Goal: Task Accomplishment & Management: Use online tool/utility

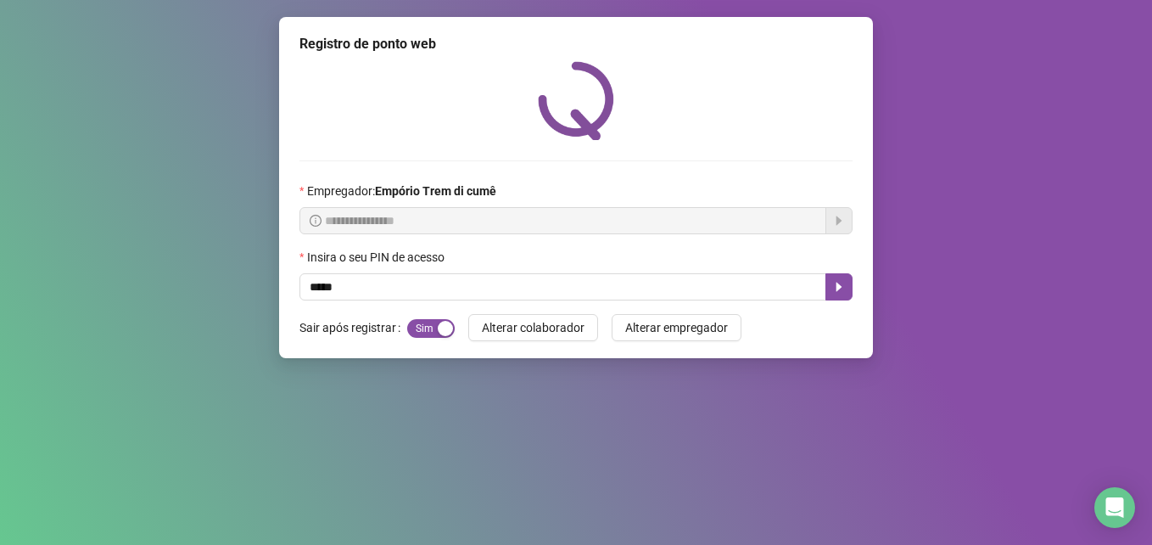
type input "*****"
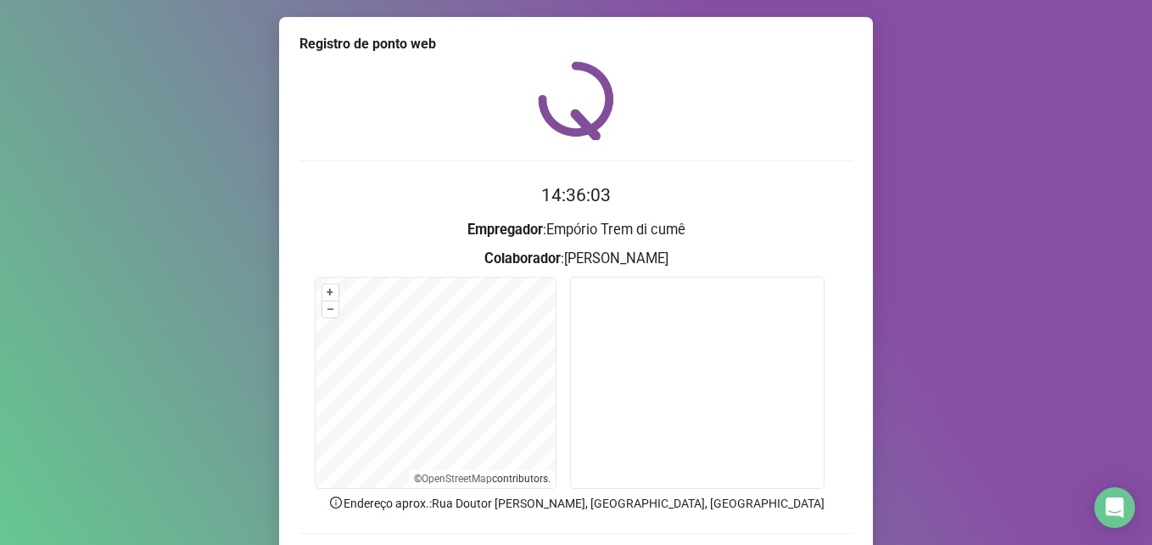
scroll to position [118, 0]
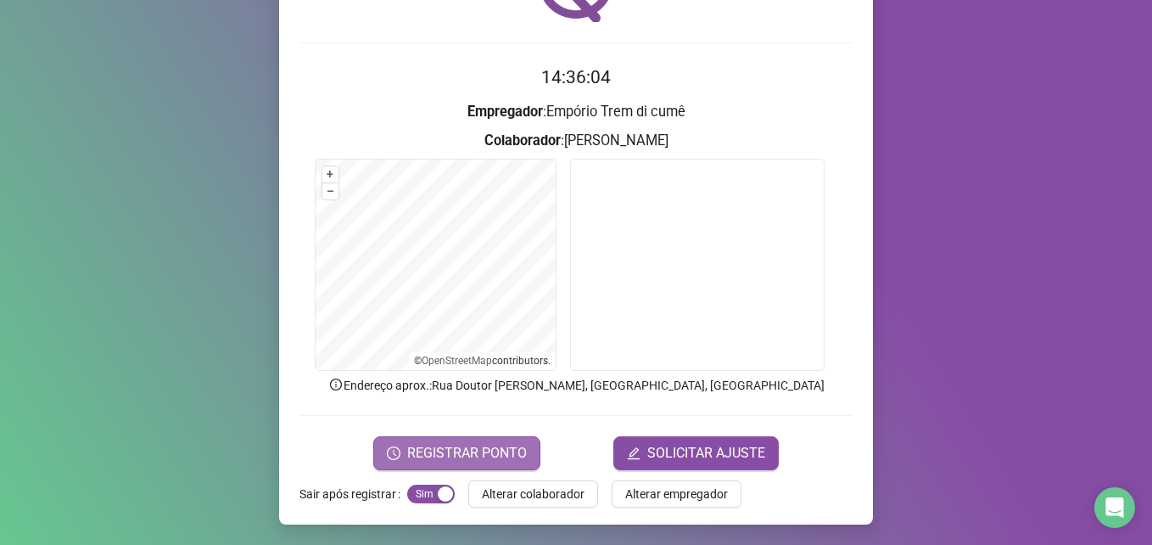
click at [460, 450] on span "REGISTRAR PONTO" at bounding box center [467, 453] width 120 height 20
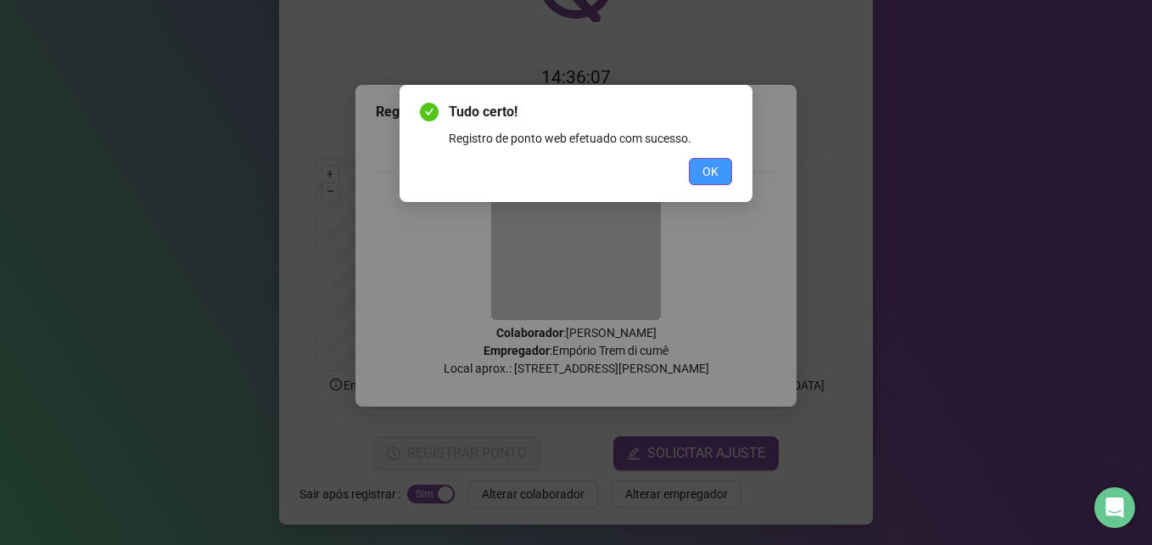
click at [711, 174] on span "OK" at bounding box center [710, 171] width 16 height 19
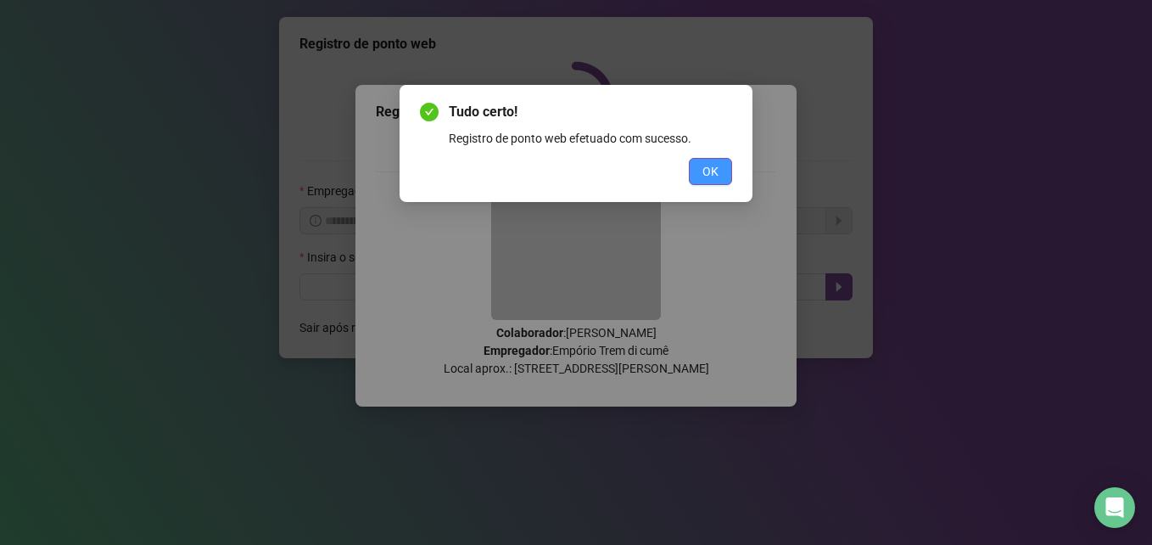
scroll to position [0, 0]
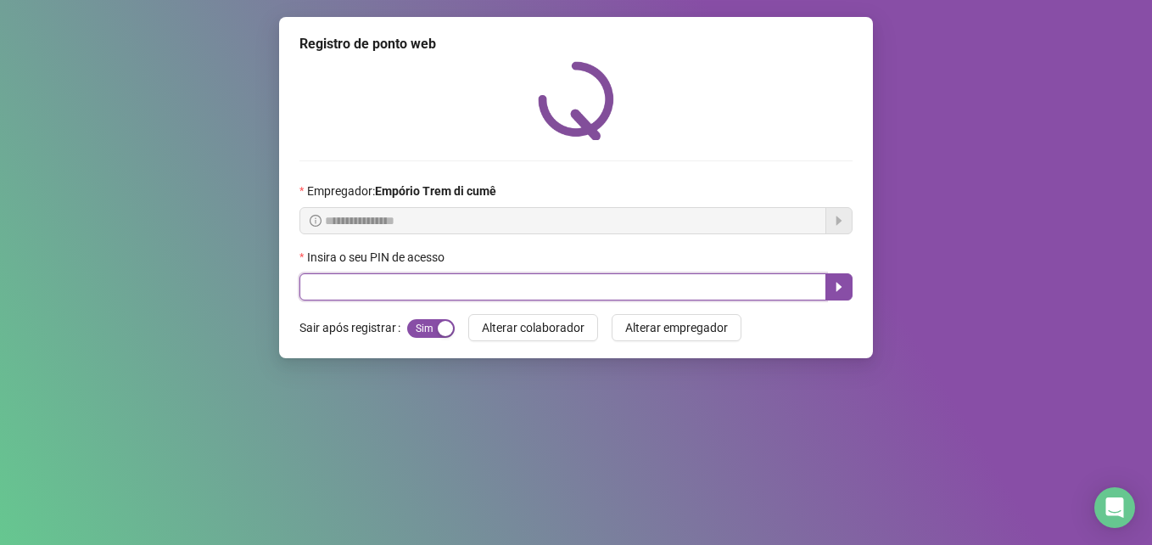
click at [589, 288] on input "text" at bounding box center [562, 286] width 527 height 27
type input "*****"
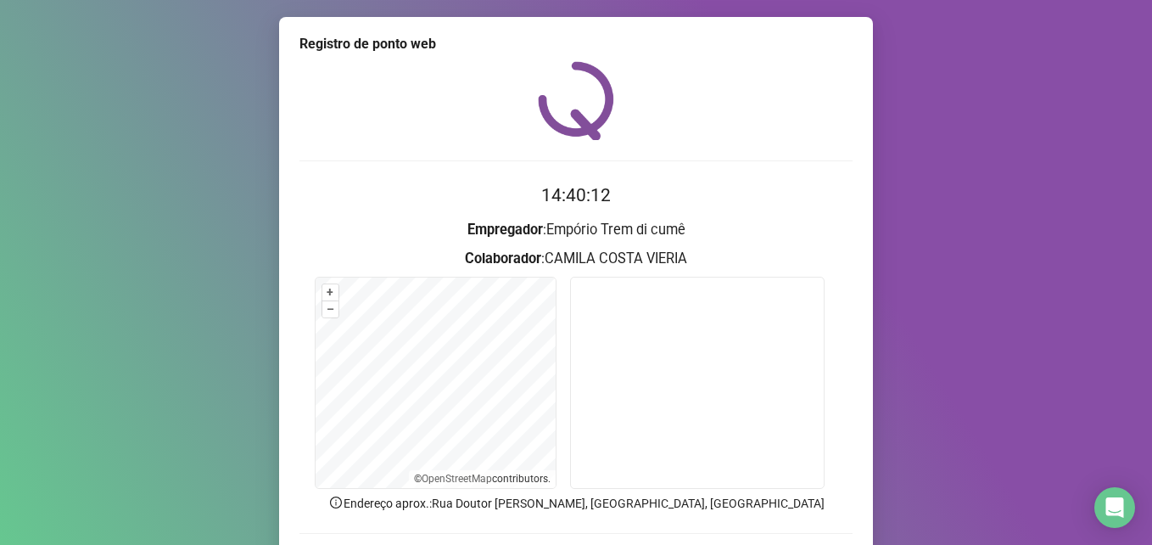
scroll to position [118, 0]
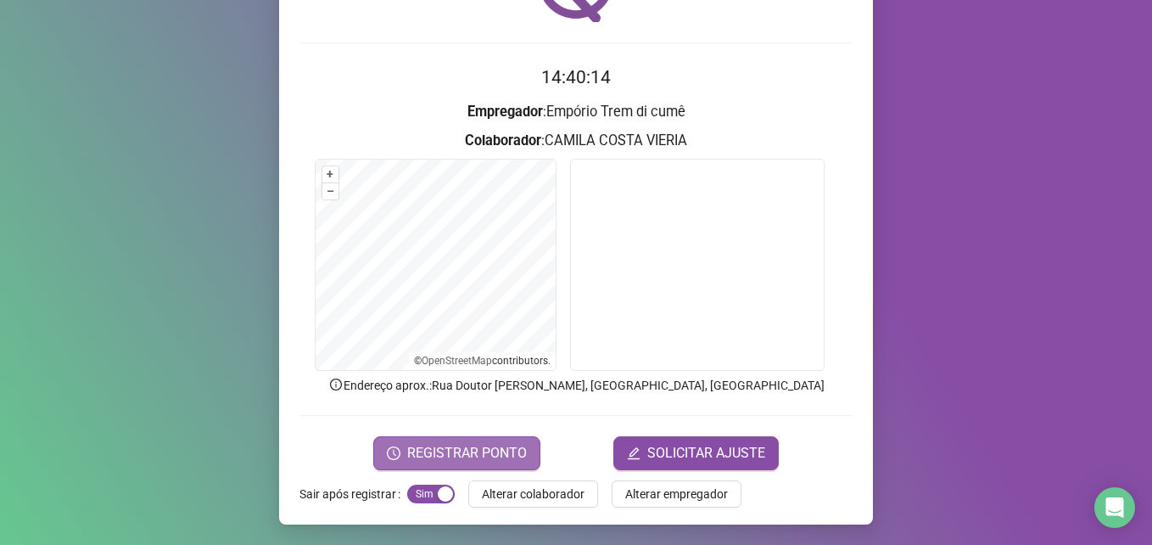
click at [494, 448] on span "REGISTRAR PONTO" at bounding box center [467, 453] width 120 height 20
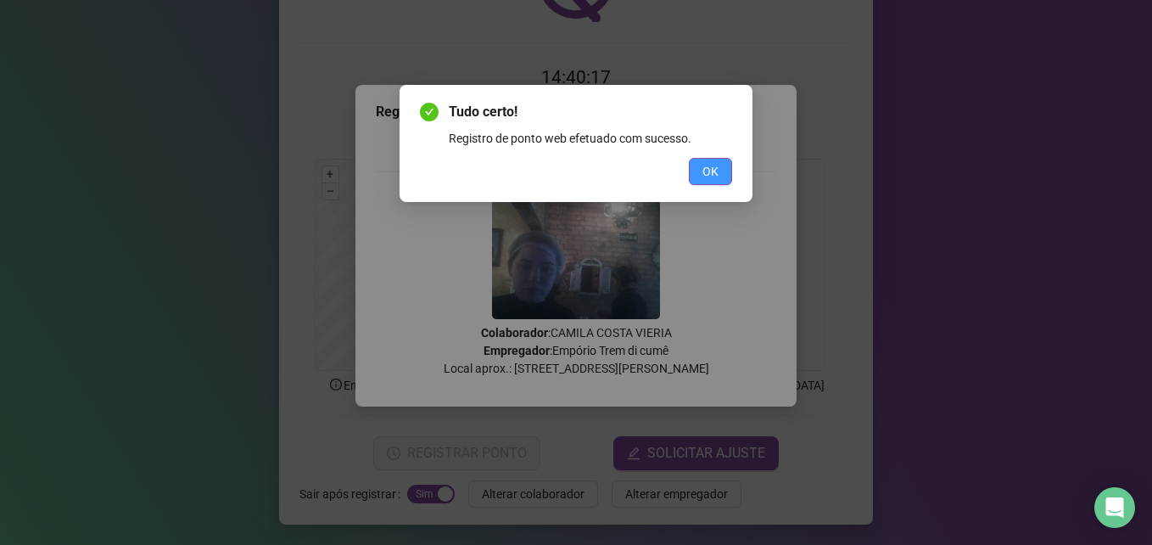
click at [708, 171] on span "OK" at bounding box center [710, 171] width 16 height 19
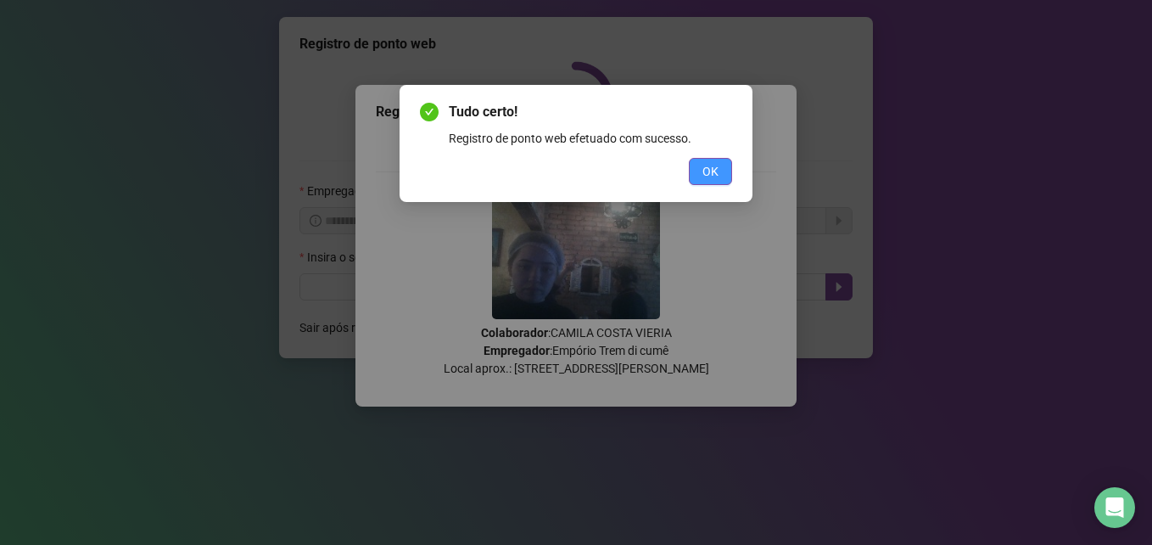
scroll to position [0, 0]
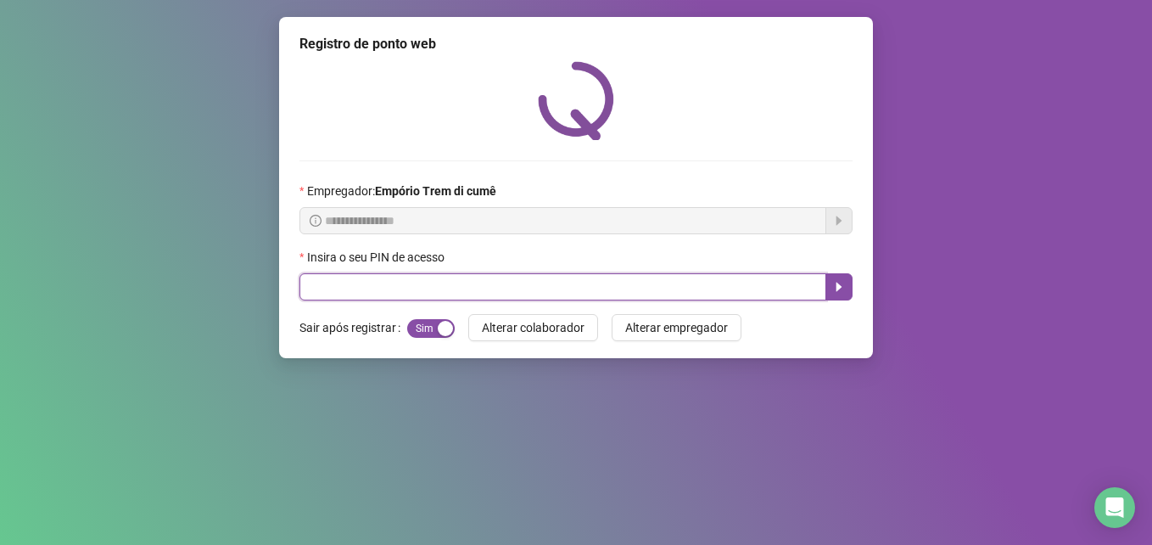
click at [461, 290] on input "text" at bounding box center [562, 286] width 527 height 27
type input "*****"
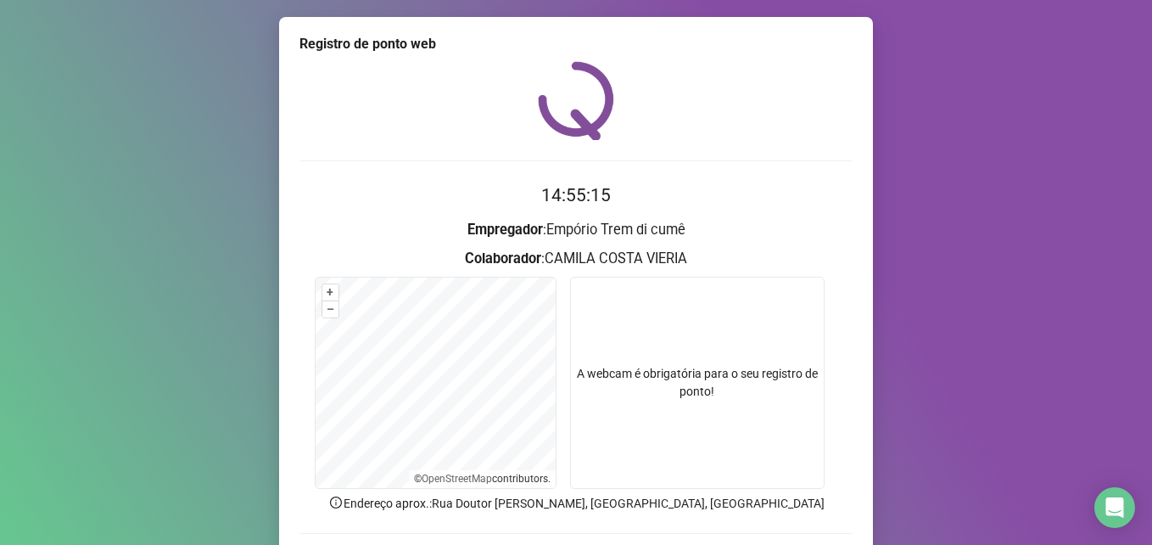
scroll to position [118, 0]
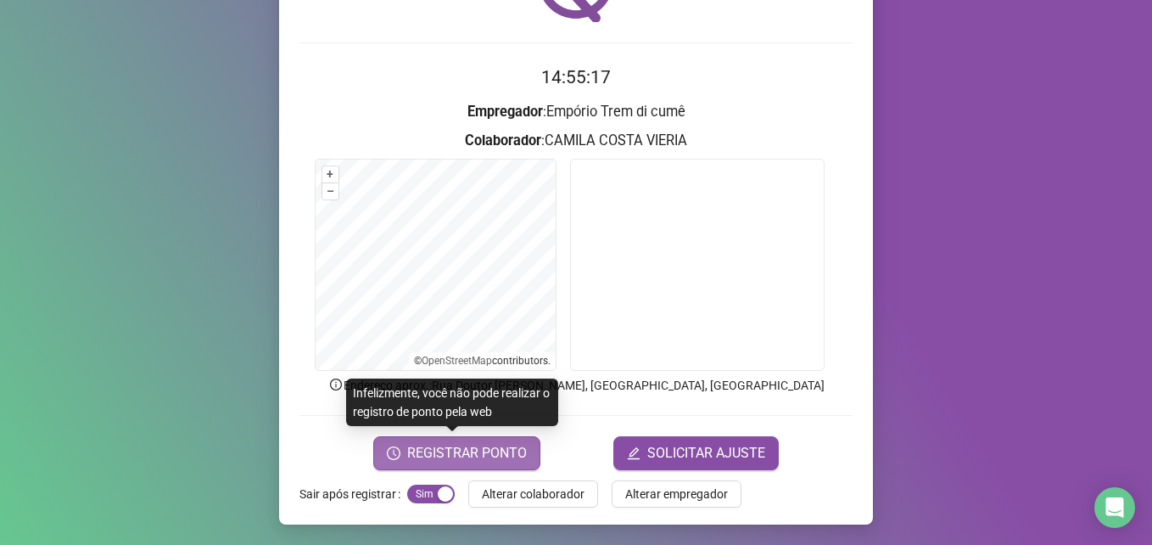
click at [487, 456] on span "REGISTRAR PONTO" at bounding box center [467, 453] width 120 height 20
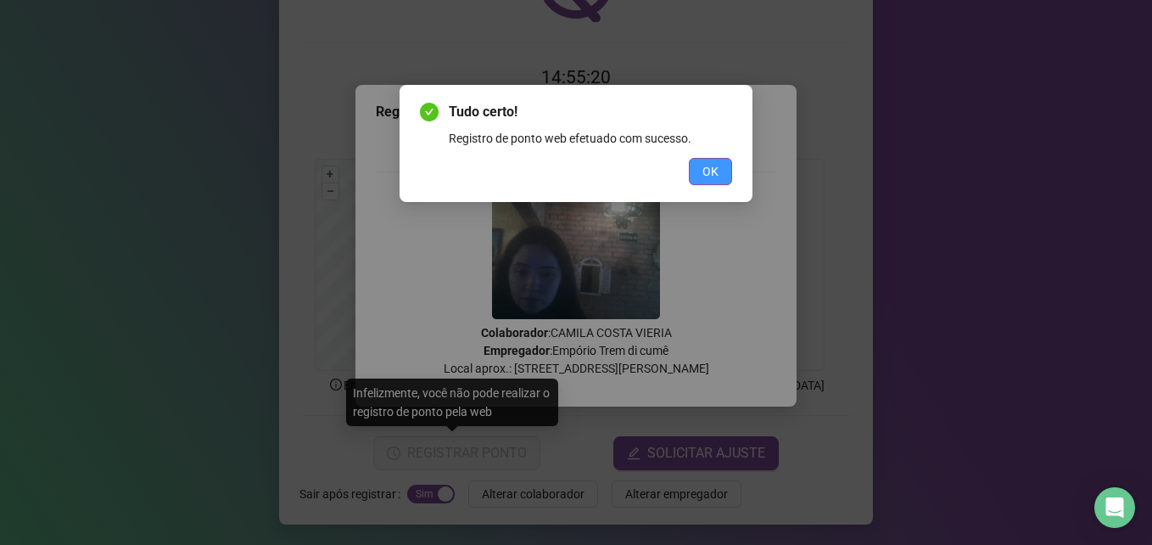
click at [713, 172] on span "OK" at bounding box center [710, 171] width 16 height 19
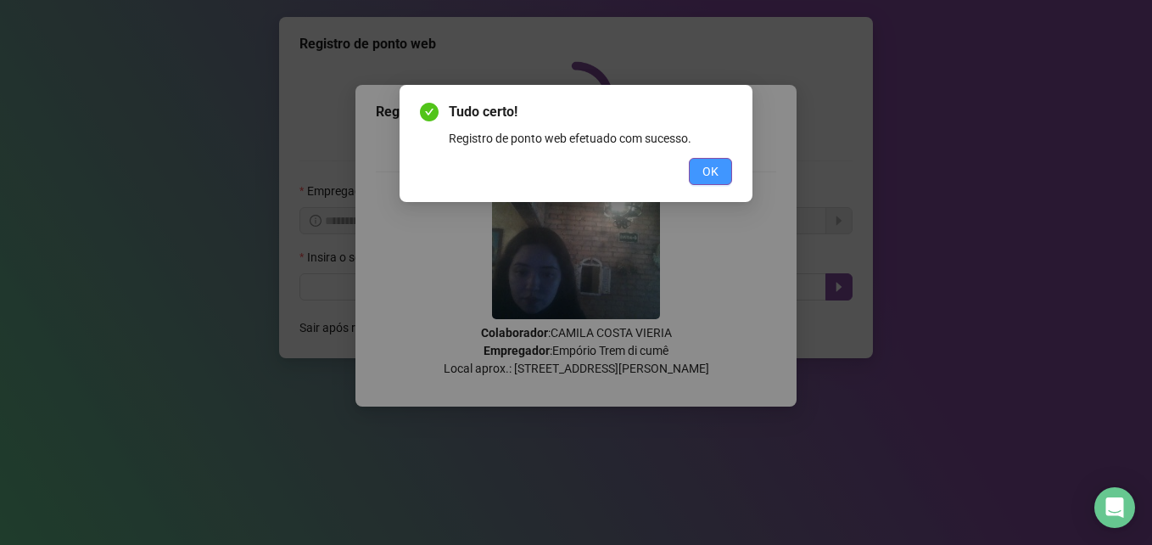
scroll to position [0, 0]
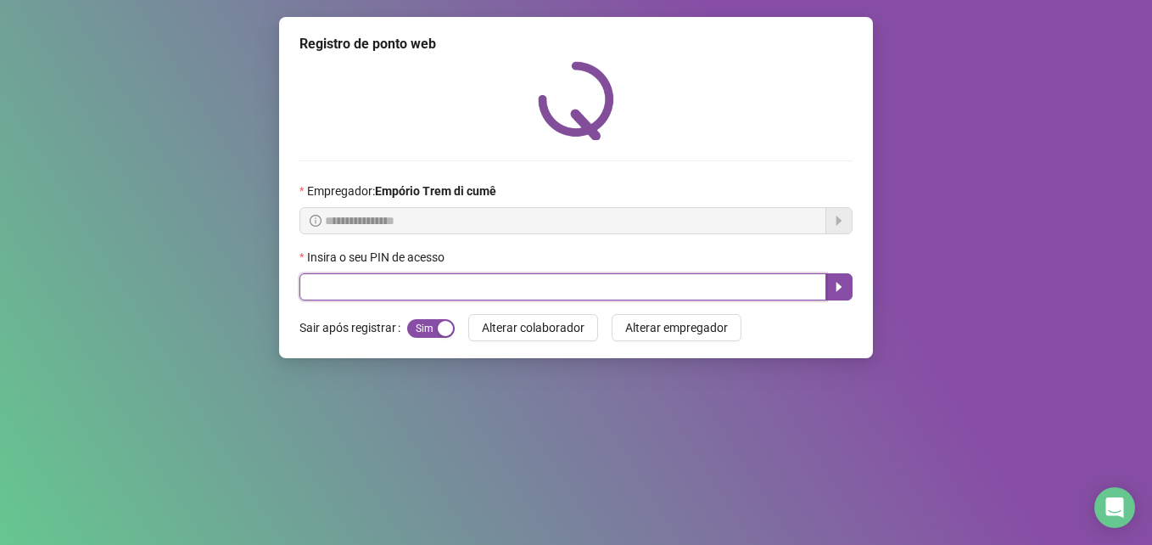
click at [478, 284] on input "text" at bounding box center [562, 286] width 527 height 27
type input "*****"
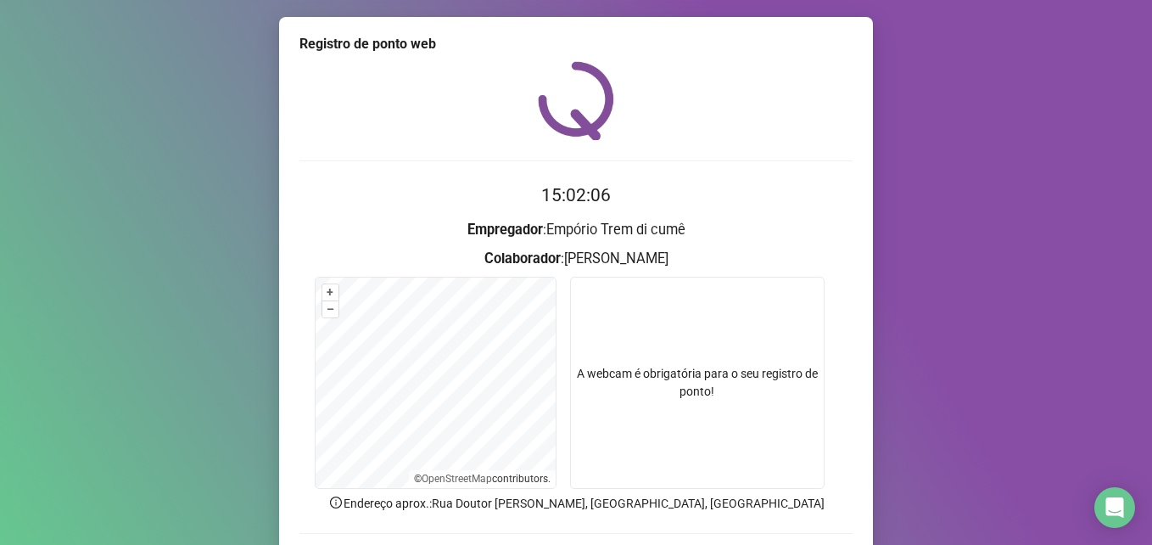
scroll to position [118, 0]
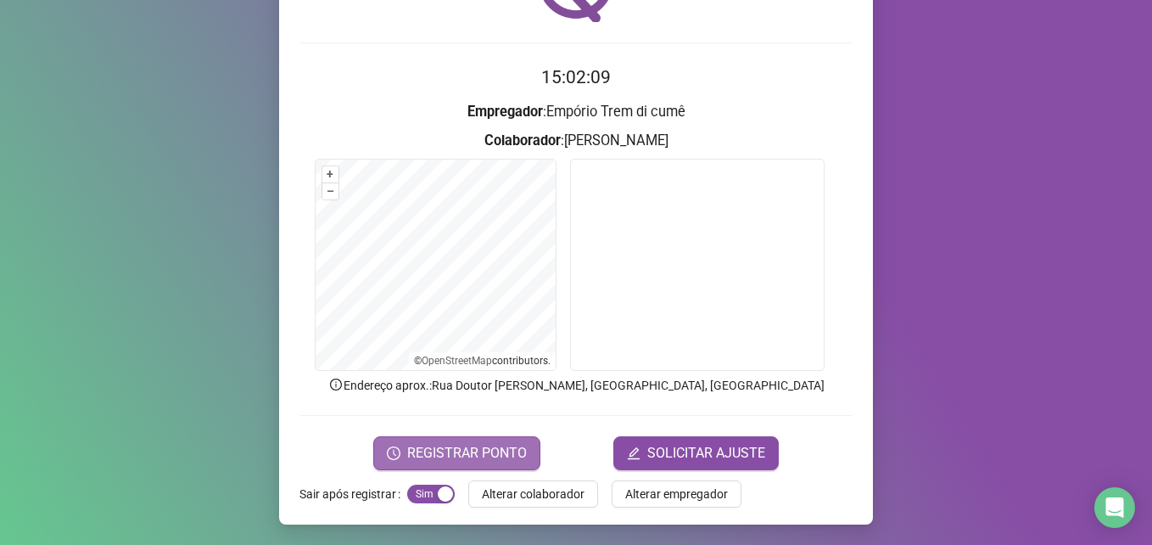
click at [468, 454] on span "REGISTRAR PONTO" at bounding box center [467, 453] width 120 height 20
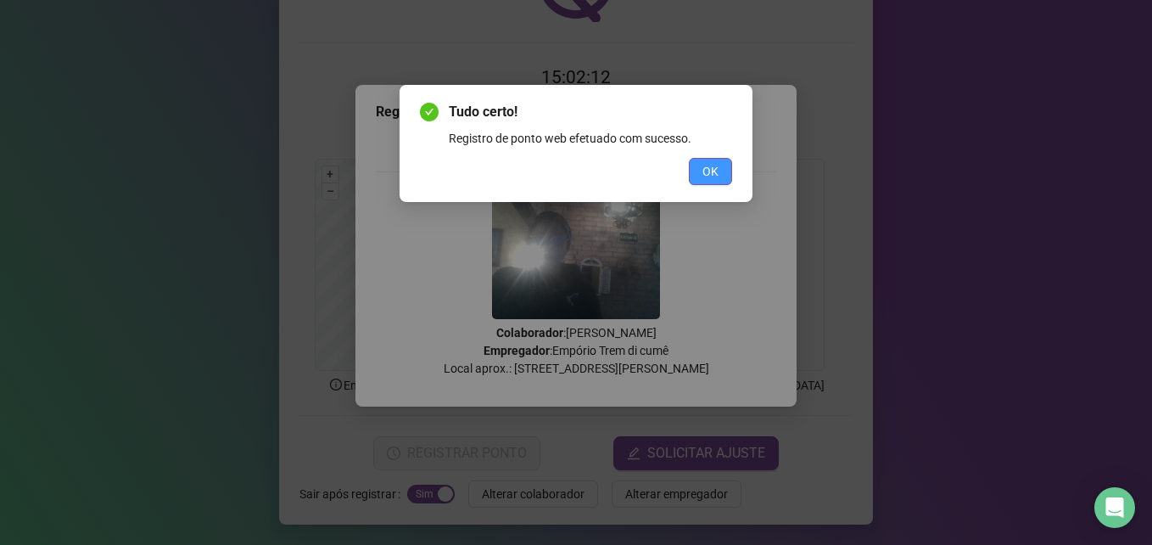
click at [707, 168] on span "OK" at bounding box center [710, 171] width 16 height 19
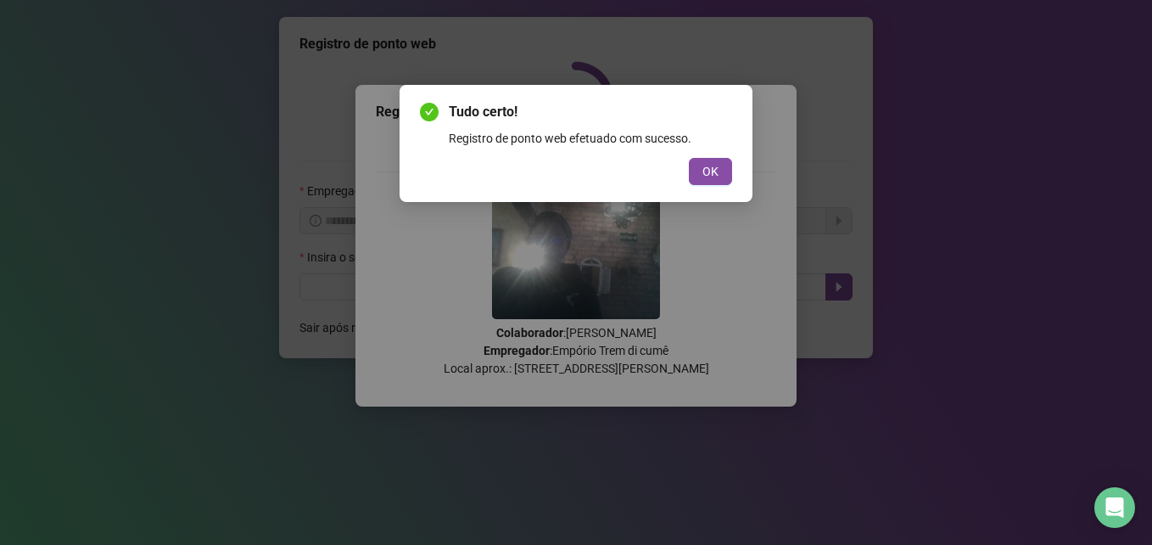
scroll to position [0, 0]
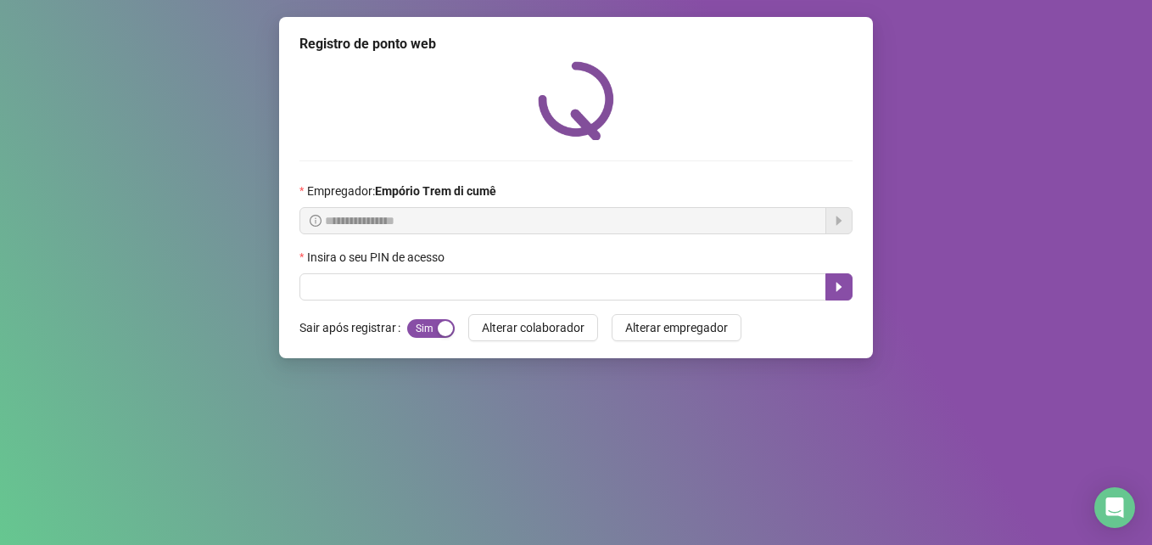
click at [710, 169] on div "Tudo certo! Registro de ponto web efetuado com sucesso. OK" at bounding box center [576, 272] width 1152 height 545
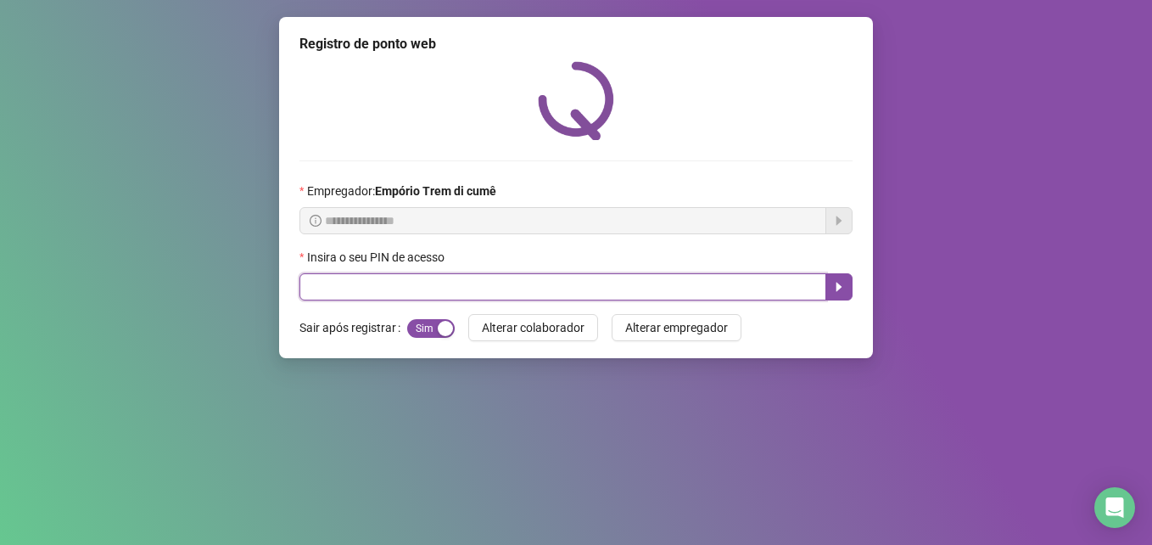
click at [458, 293] on input "text" at bounding box center [562, 286] width 527 height 27
type input "*****"
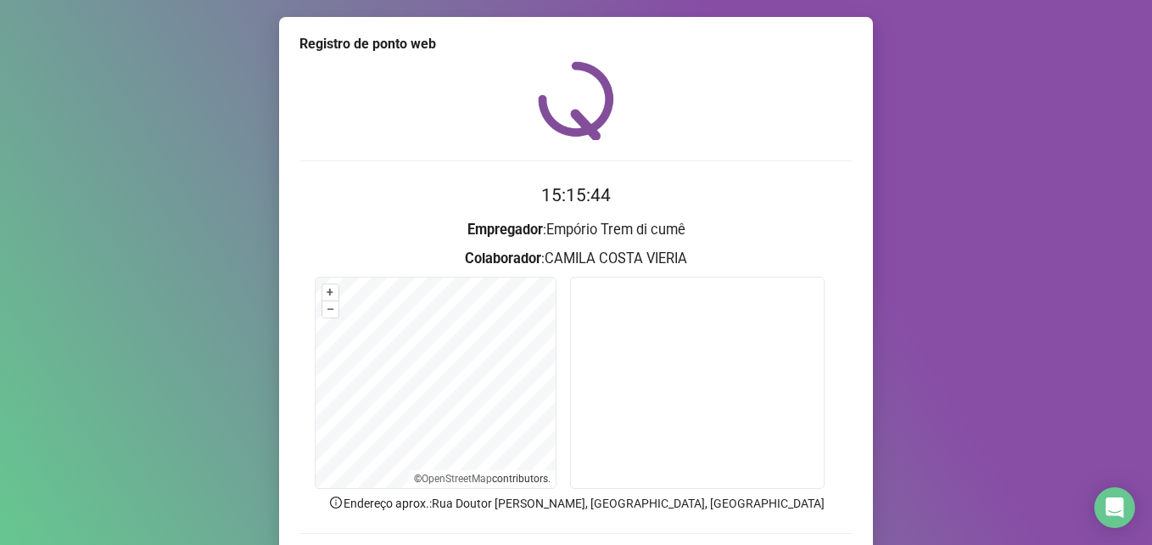
scroll to position [118, 0]
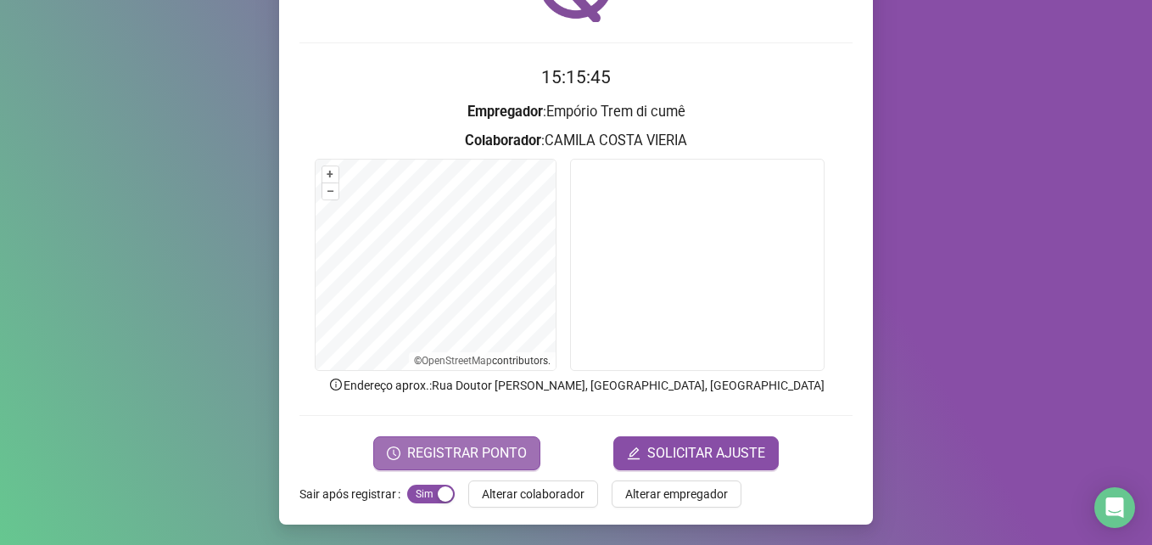
click at [459, 449] on span "REGISTRAR PONTO" at bounding box center [467, 453] width 120 height 20
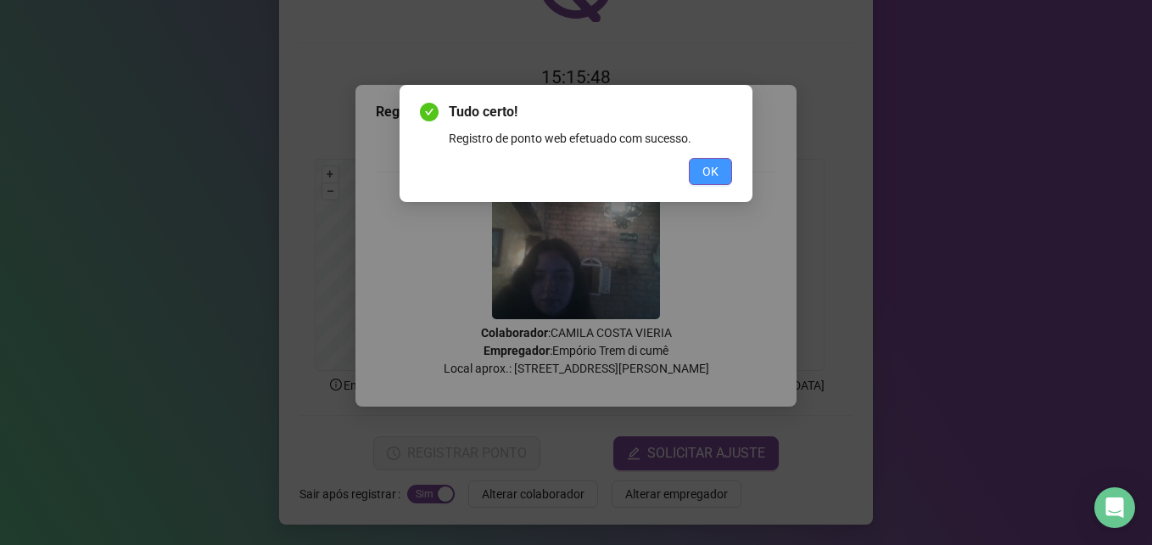
click at [713, 168] on span "OK" at bounding box center [710, 171] width 16 height 19
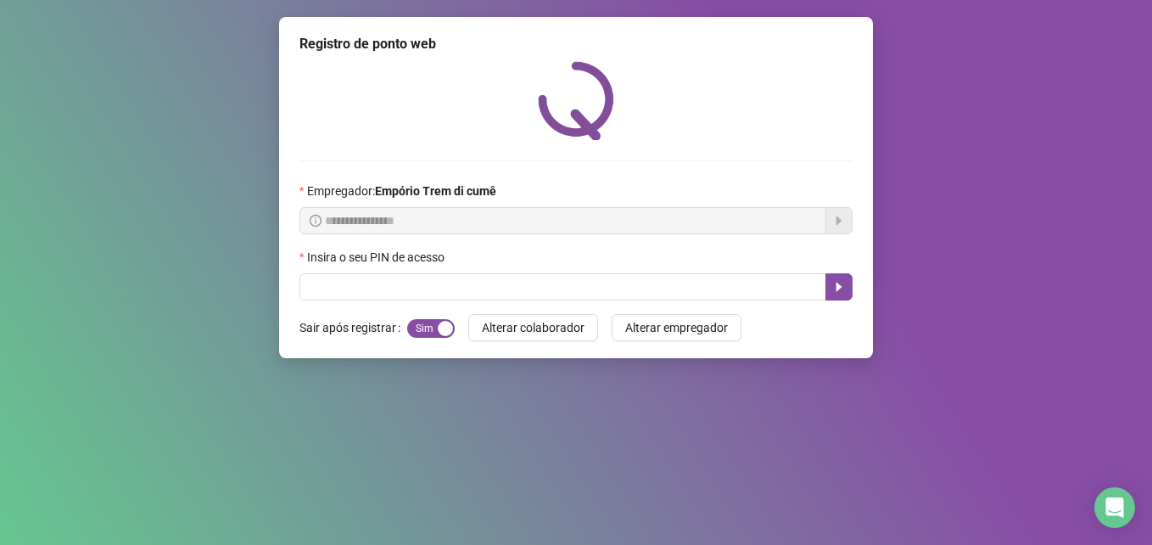
scroll to position [0, 0]
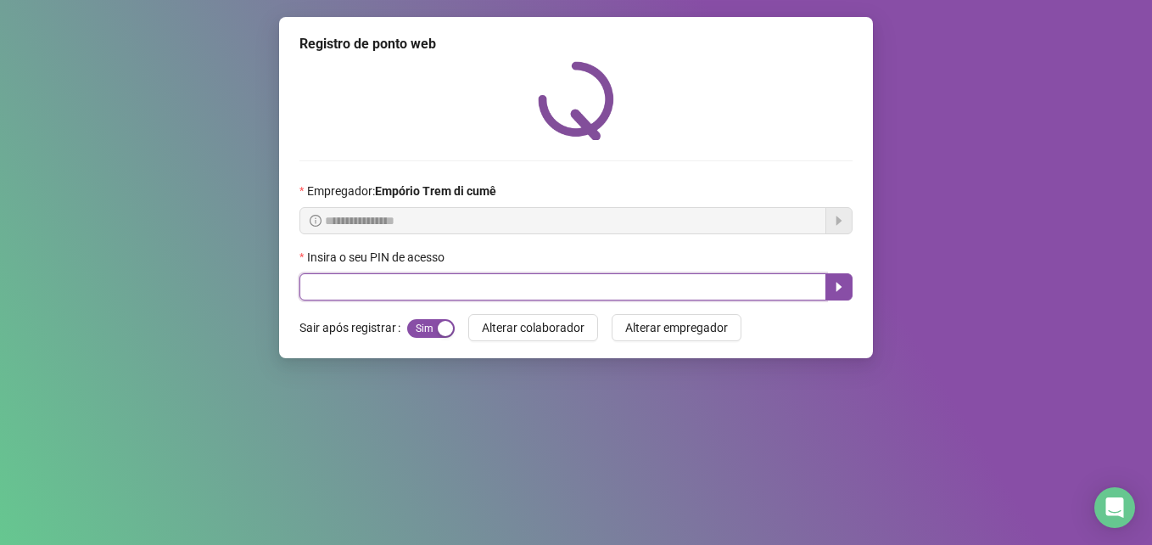
click at [515, 282] on input "text" at bounding box center [562, 286] width 527 height 27
type input "*****"
click at [831, 290] on button "button" at bounding box center [838, 286] width 27 height 27
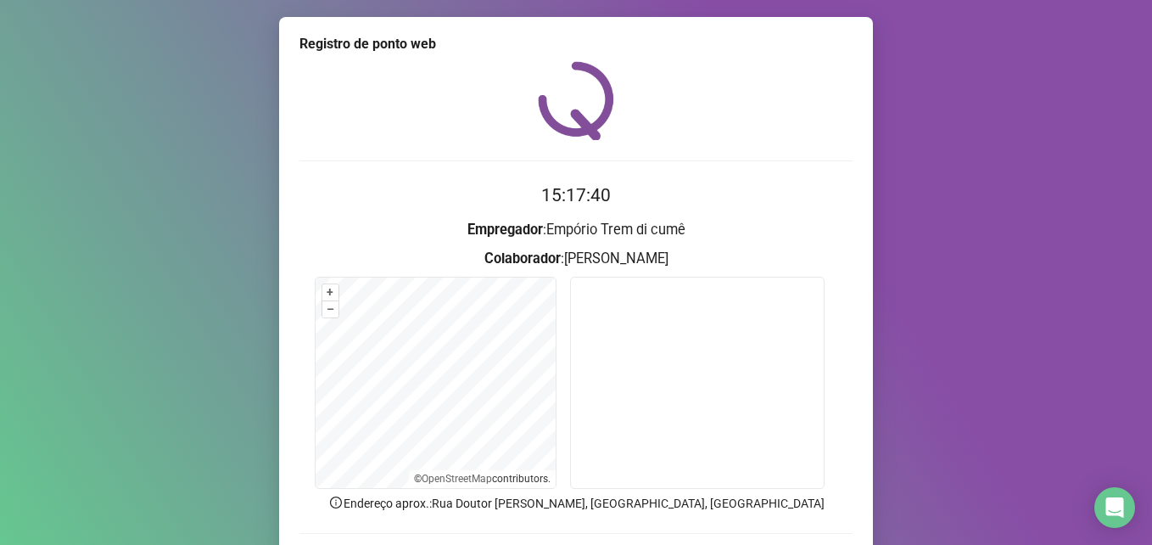
scroll to position [118, 0]
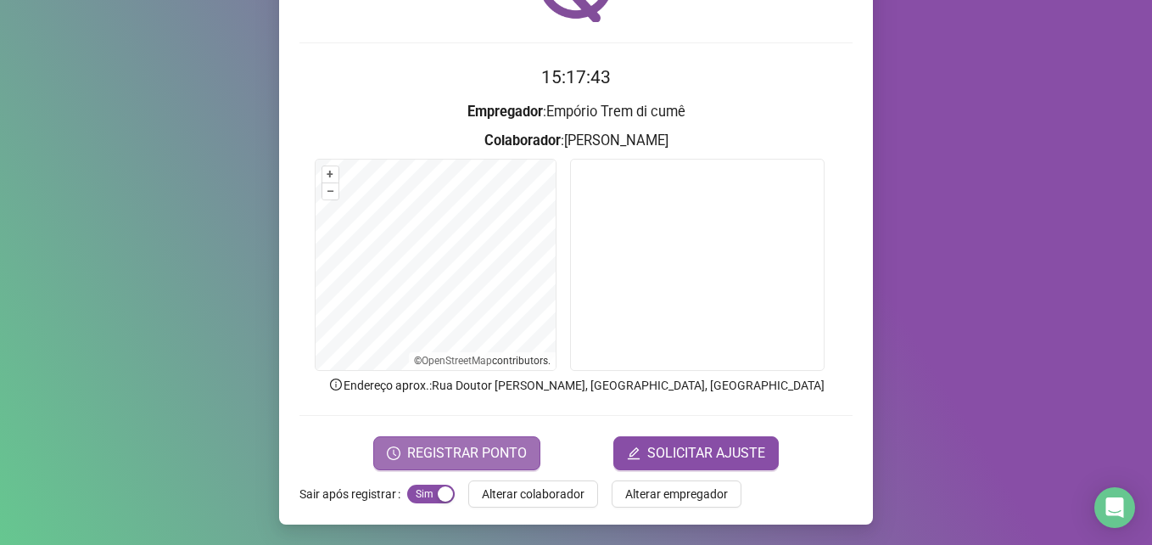
click at [459, 449] on span "REGISTRAR PONTO" at bounding box center [467, 453] width 120 height 20
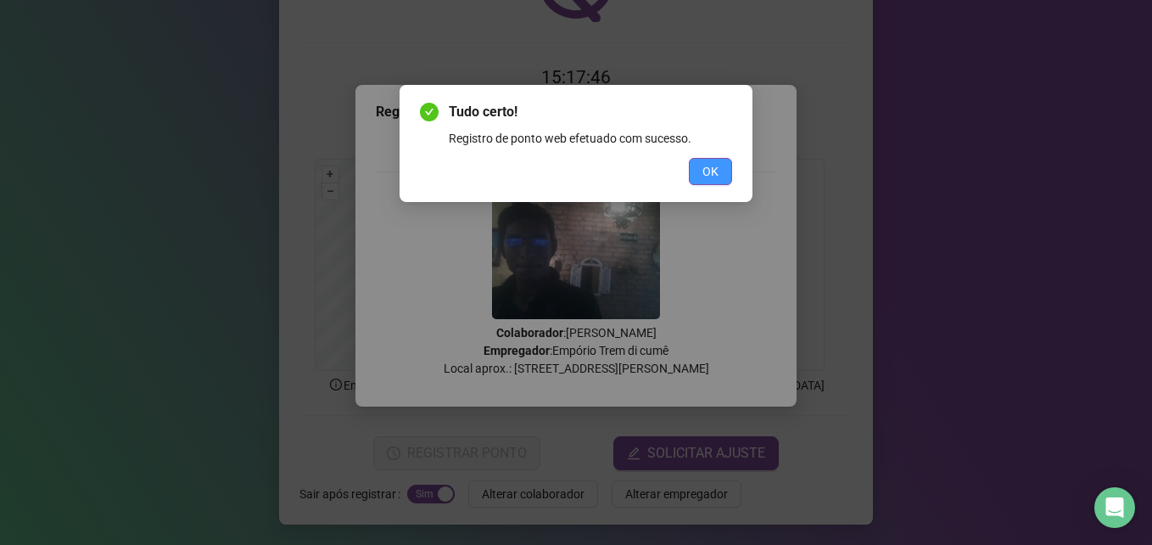
click at [704, 176] on span "OK" at bounding box center [710, 171] width 16 height 19
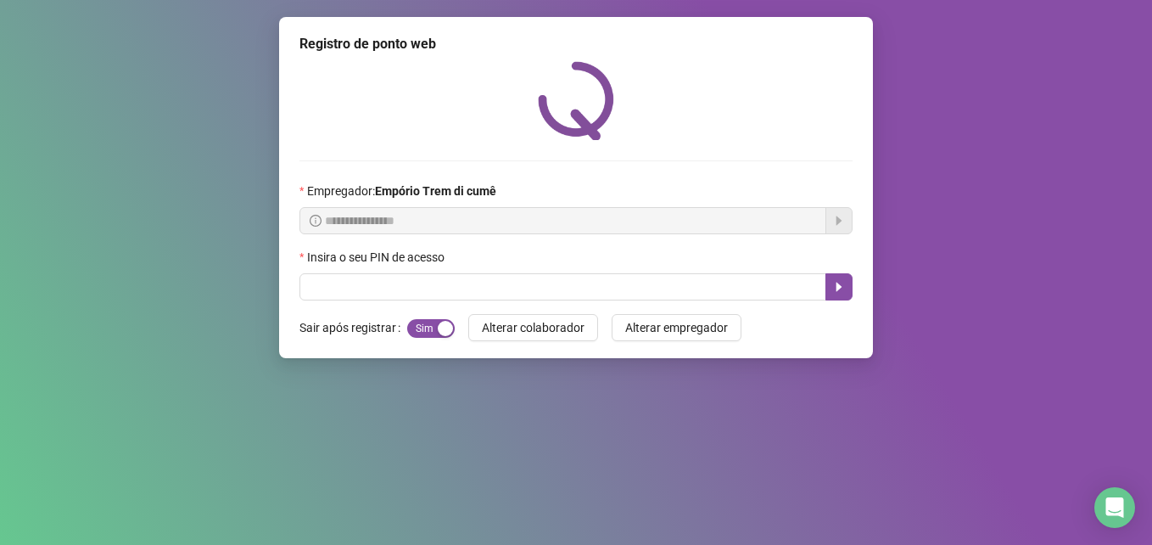
scroll to position [0, 0]
click at [559, 334] on span "Alterar colaborador" at bounding box center [533, 327] width 103 height 19
